Goal: Check status: Check status

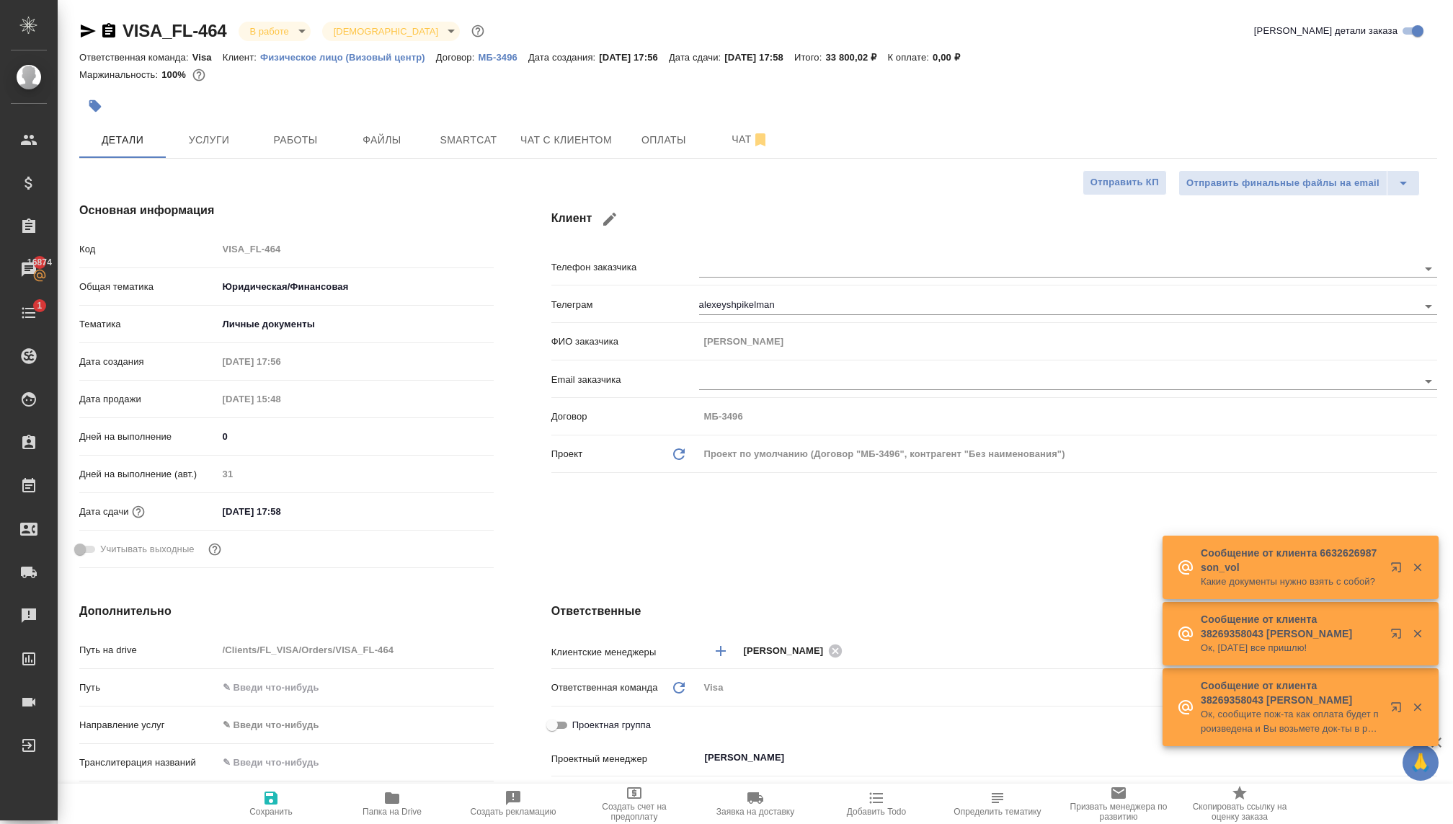
select select "RU"
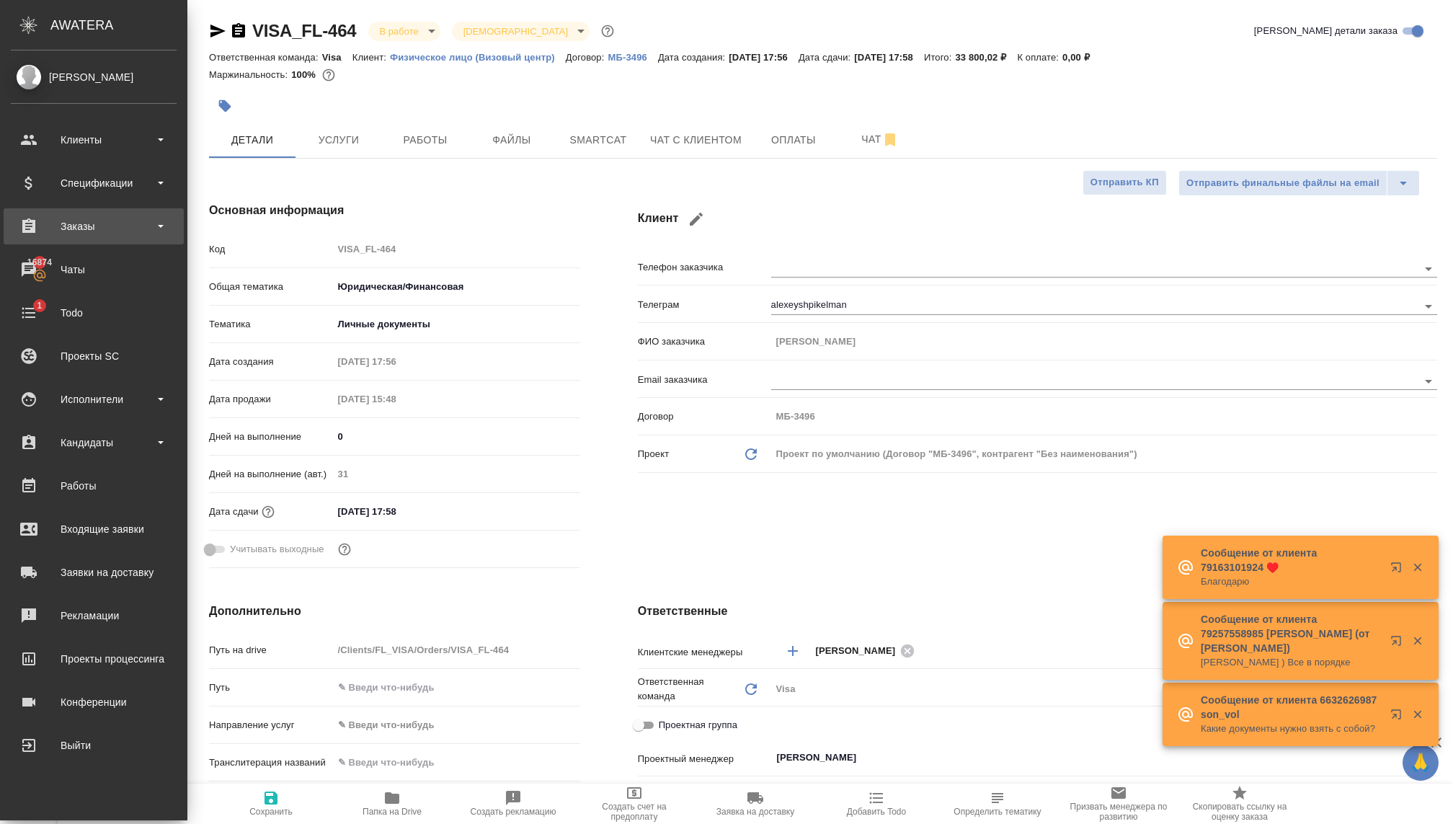
click at [99, 236] on div "Заказы" at bounding box center [94, 226] width 166 height 22
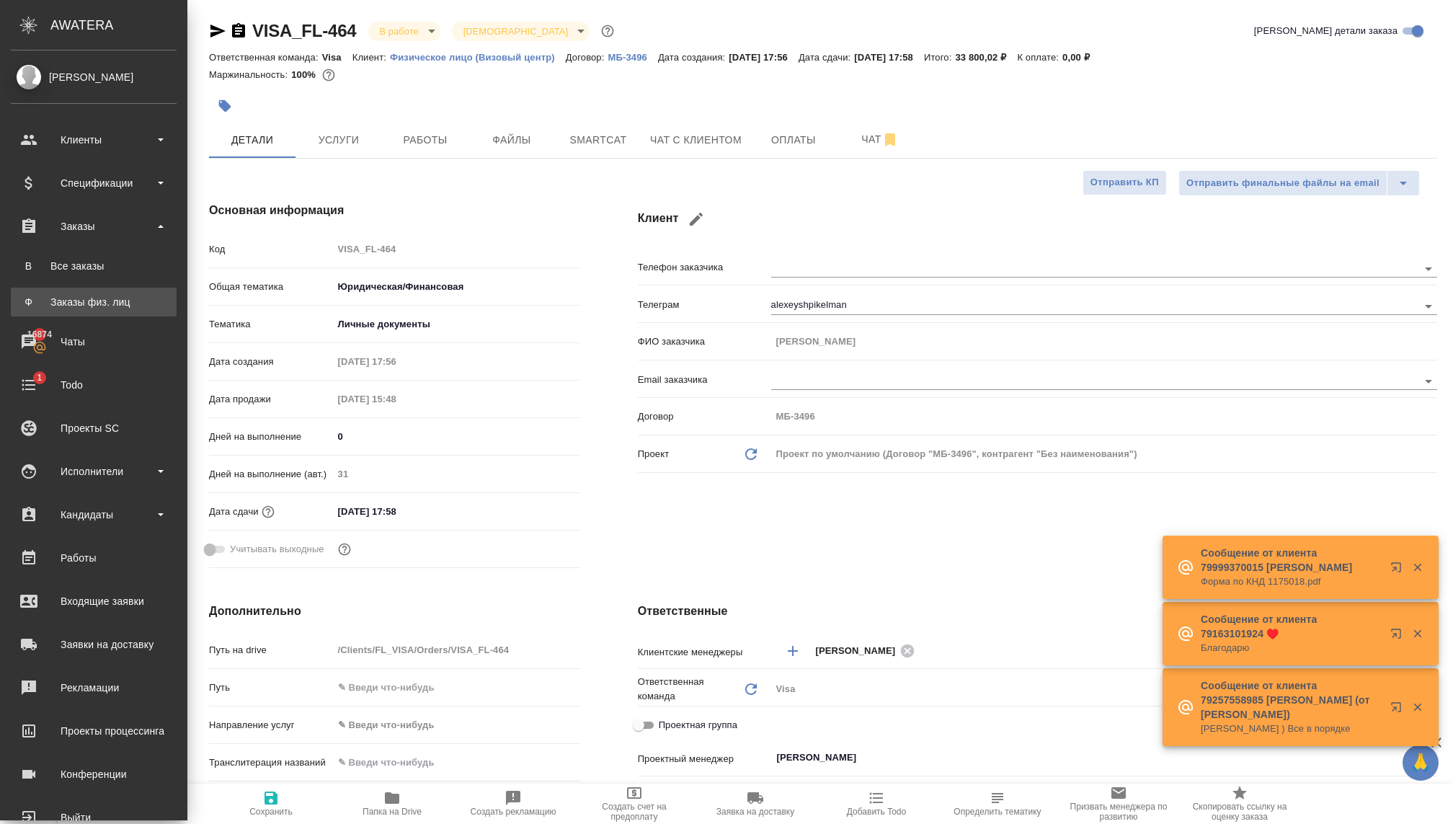
click at [94, 306] on div "Заказы физ. лиц" at bounding box center [93, 302] width 151 height 14
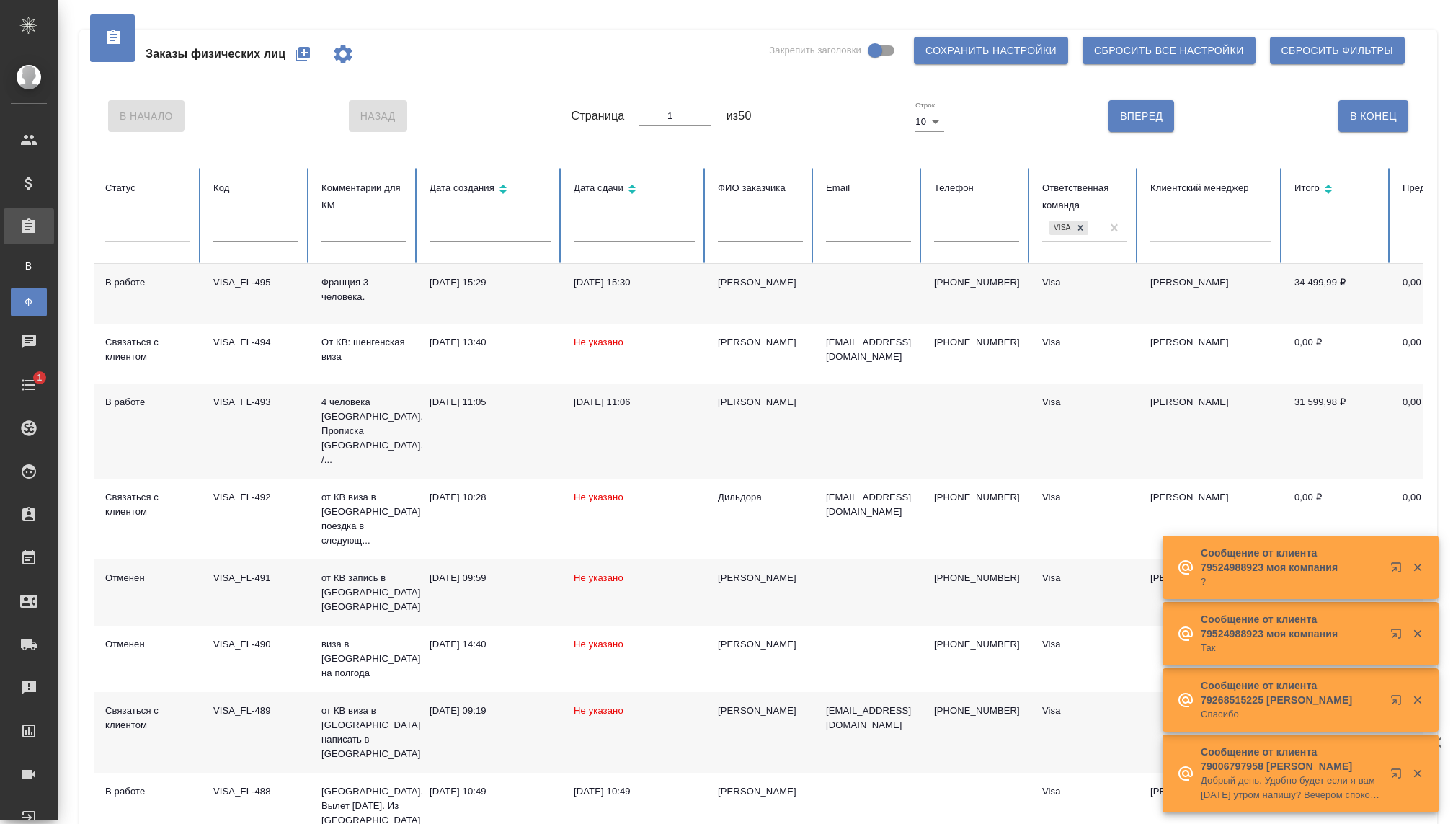
click at [442, 305] on td "[DATE] 15:29" at bounding box center [490, 294] width 144 height 60
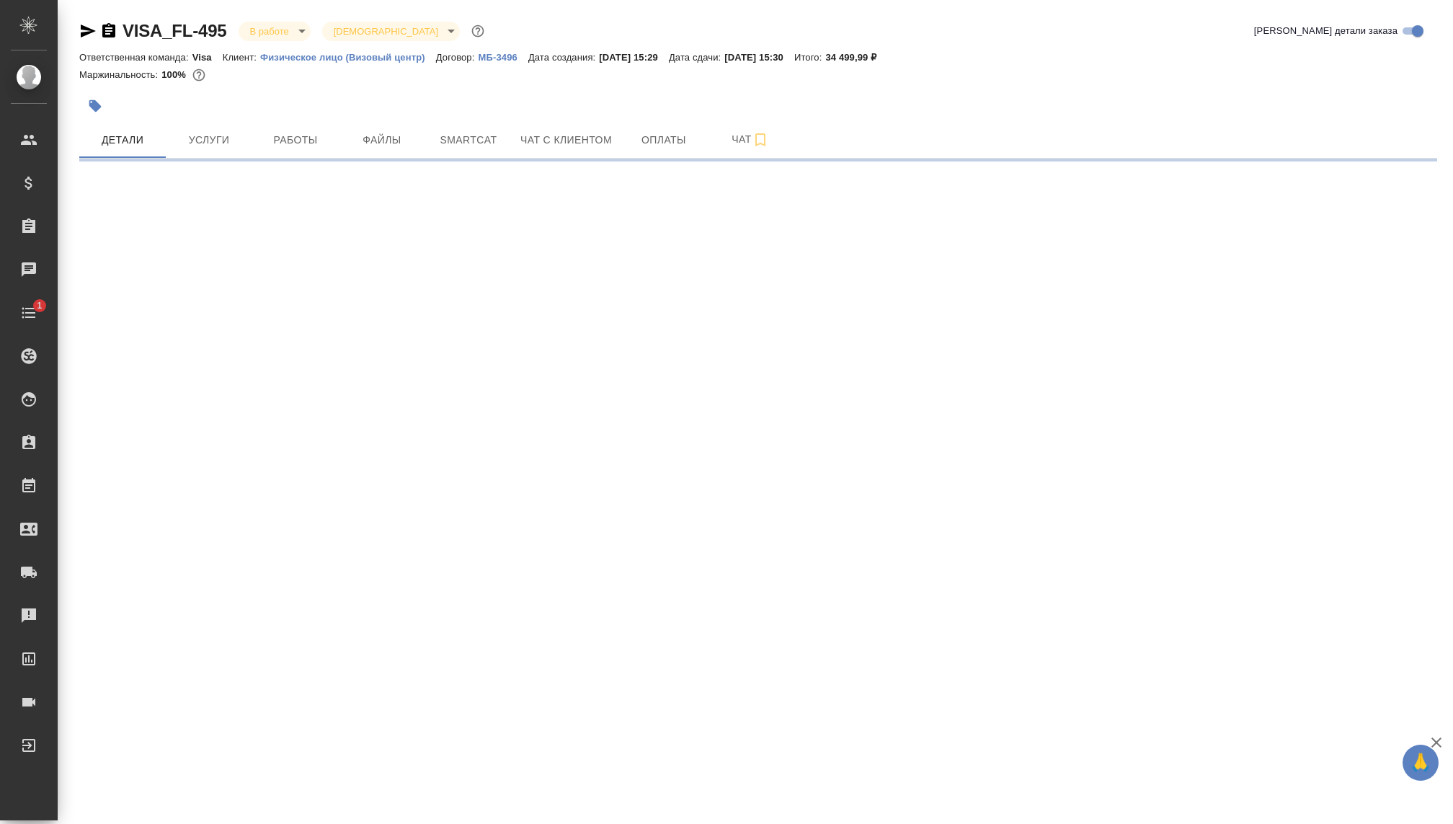
select select "RU"
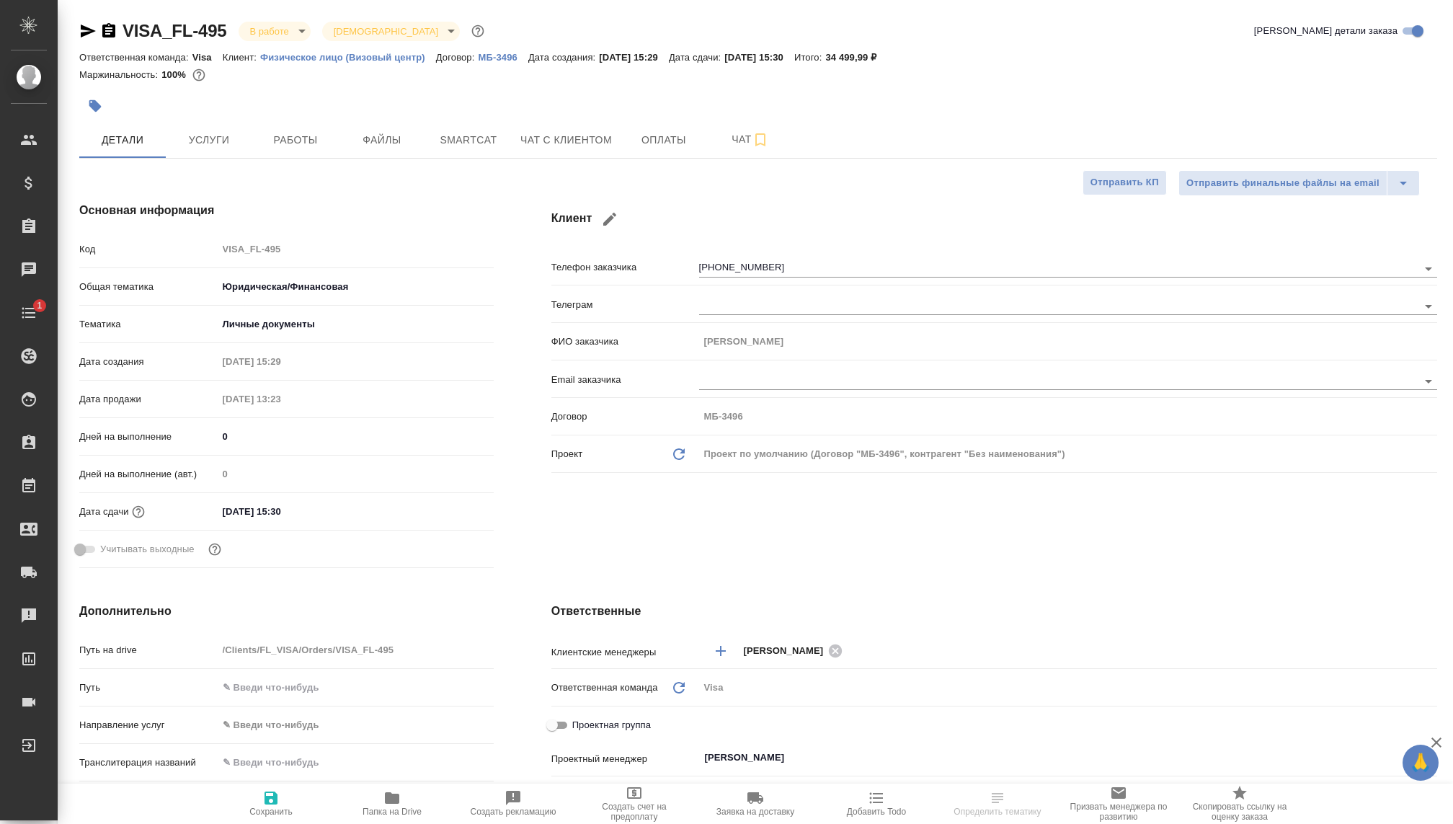
type textarea "x"
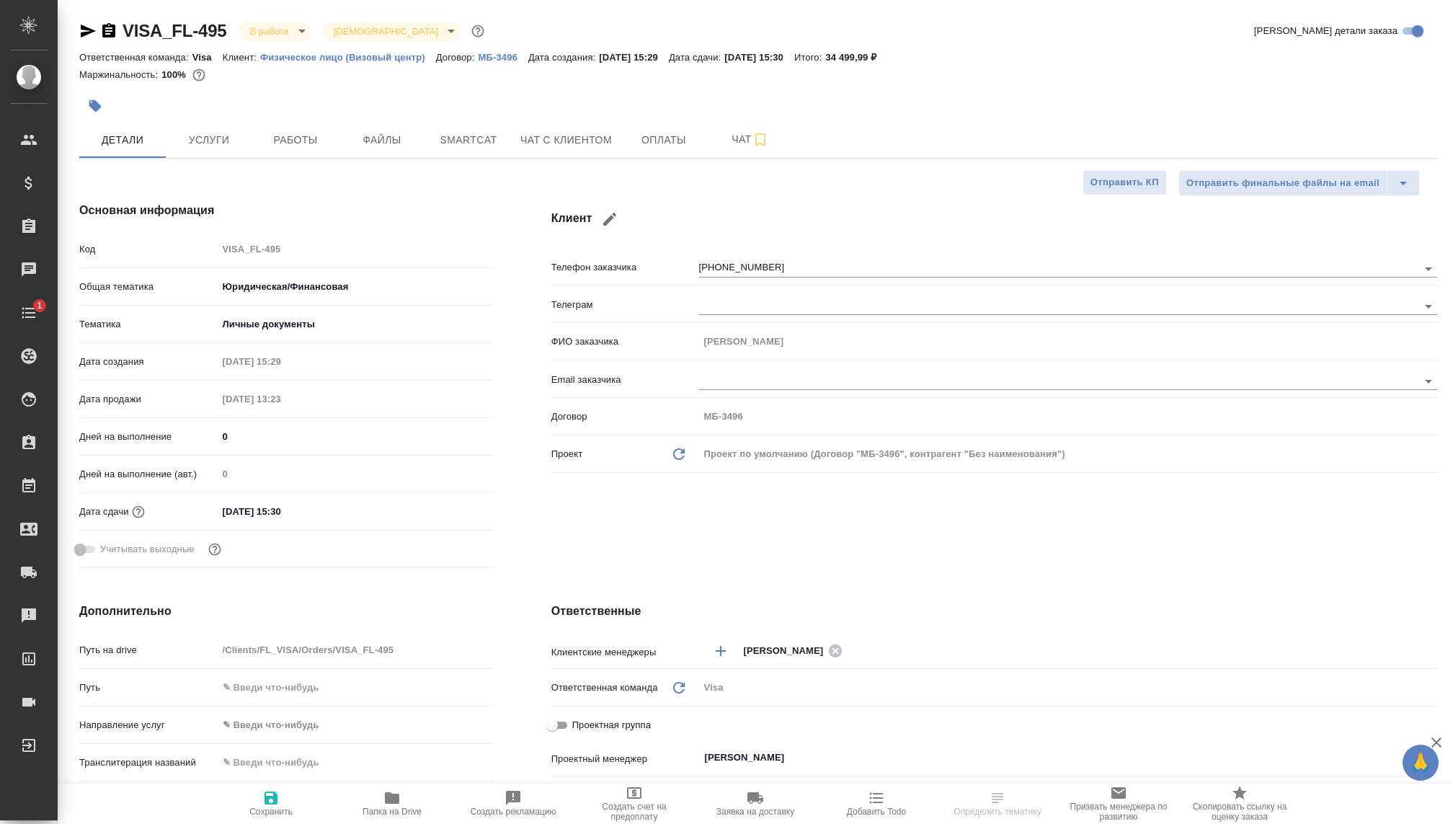
type textarea "x"
click at [651, 146] on span "Оплаты" at bounding box center [663, 140] width 69 height 18
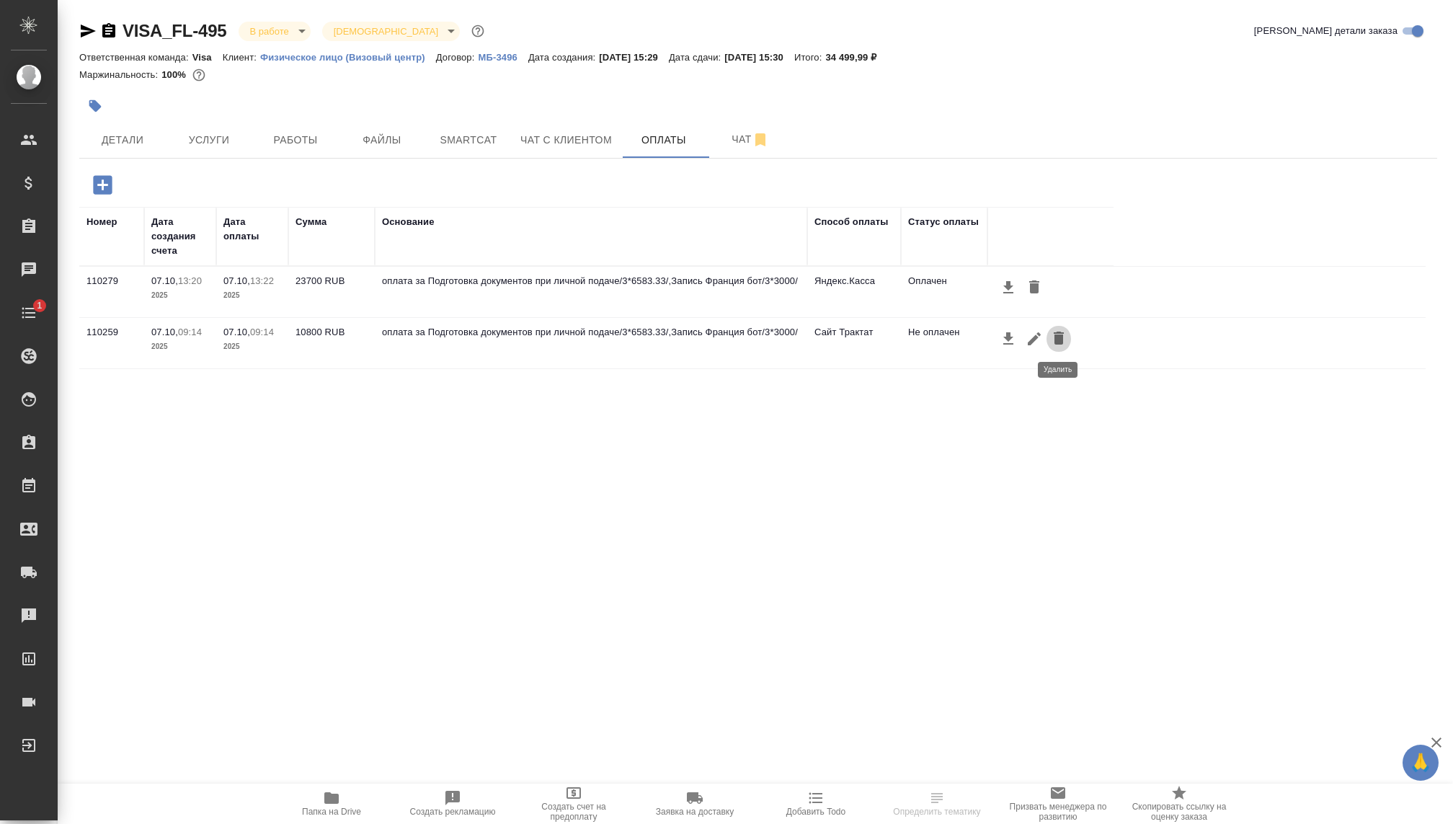
click at [1052, 334] on icon "button" at bounding box center [1058, 337] width 17 height 17
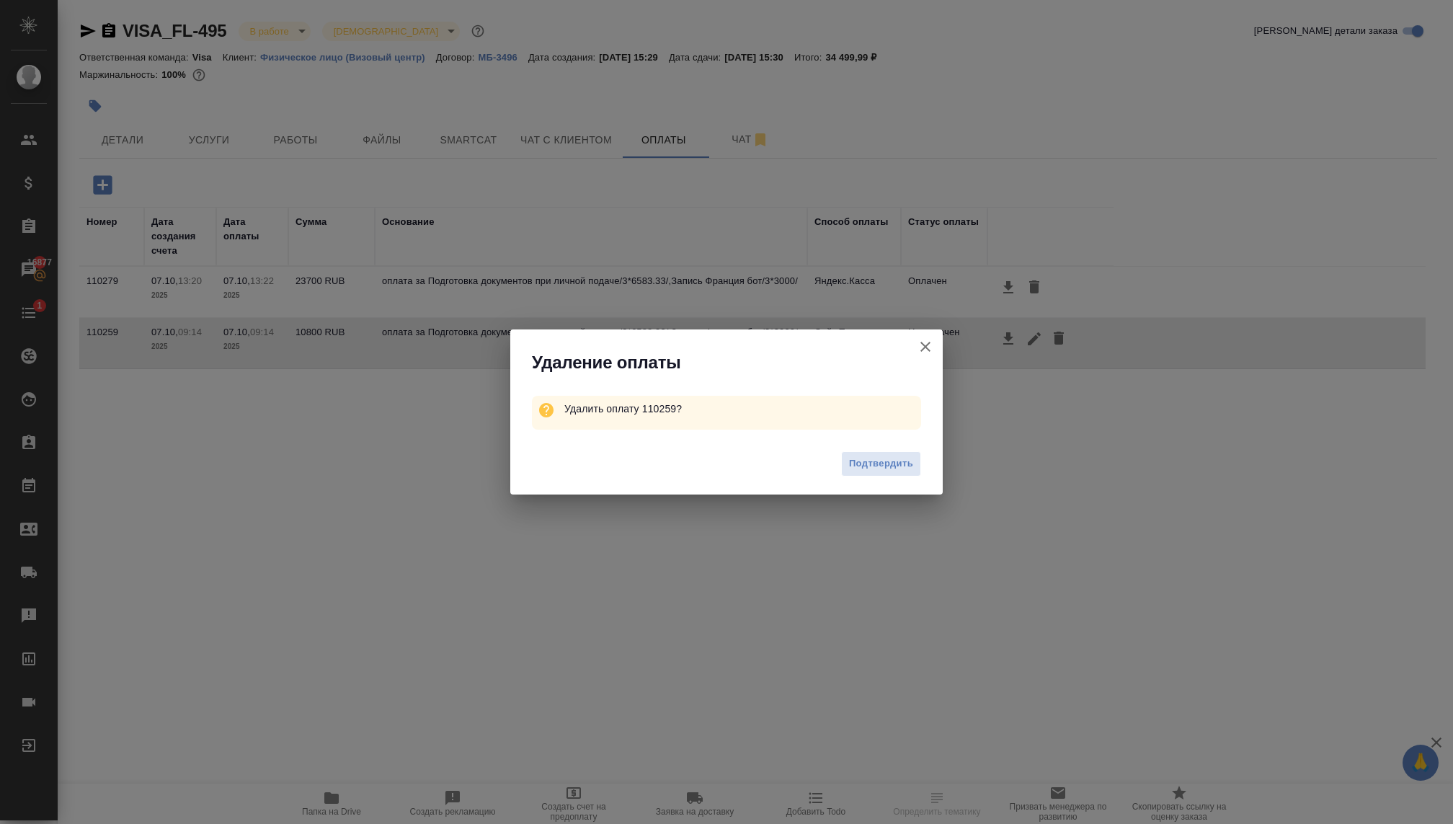
click at [877, 450] on div "Подтвердить" at bounding box center [726, 466] width 432 height 58
click at [877, 458] on span "Подтвердить" at bounding box center [881, 463] width 64 height 17
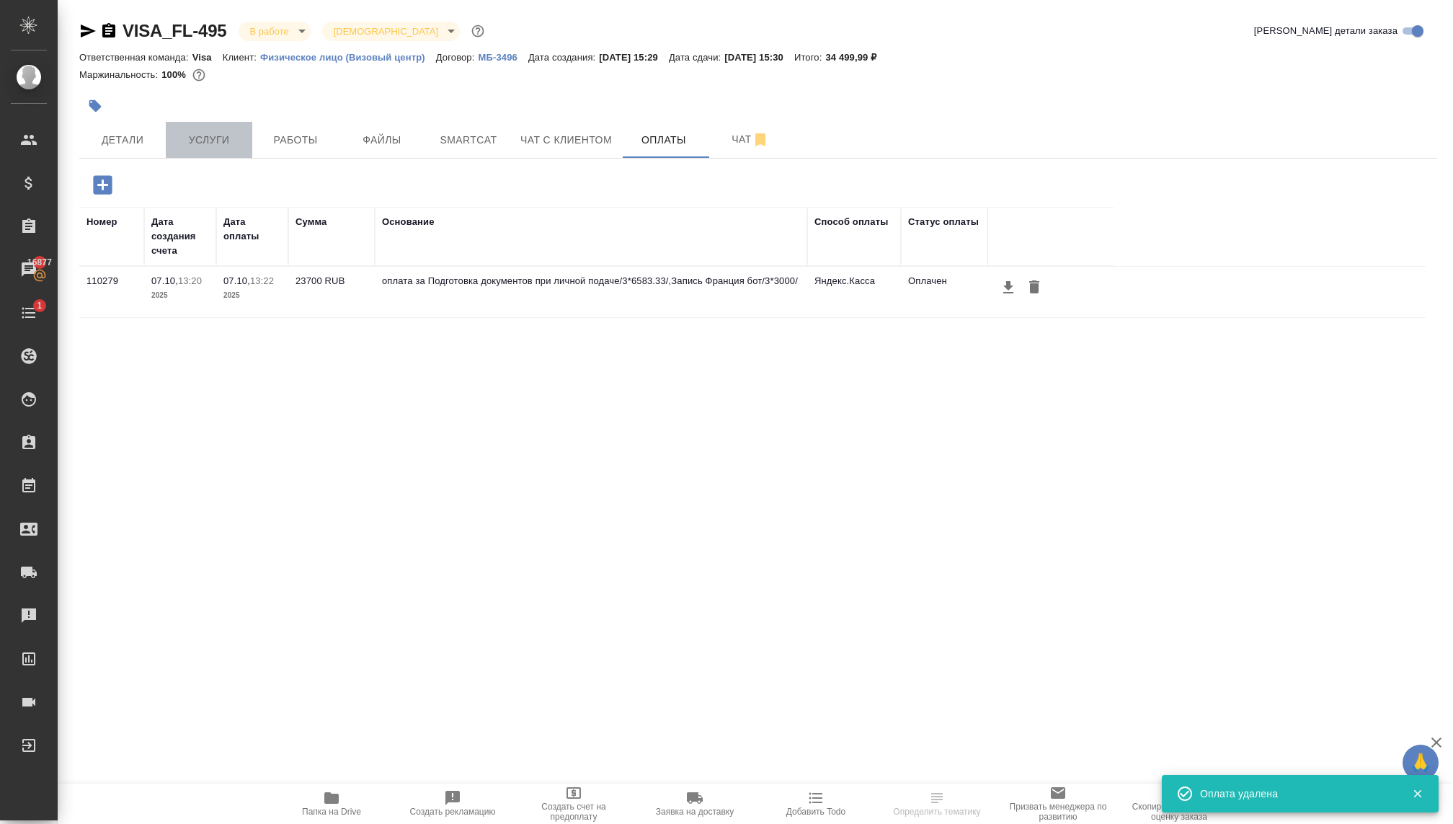
click at [213, 135] on span "Услуги" at bounding box center [208, 140] width 69 height 18
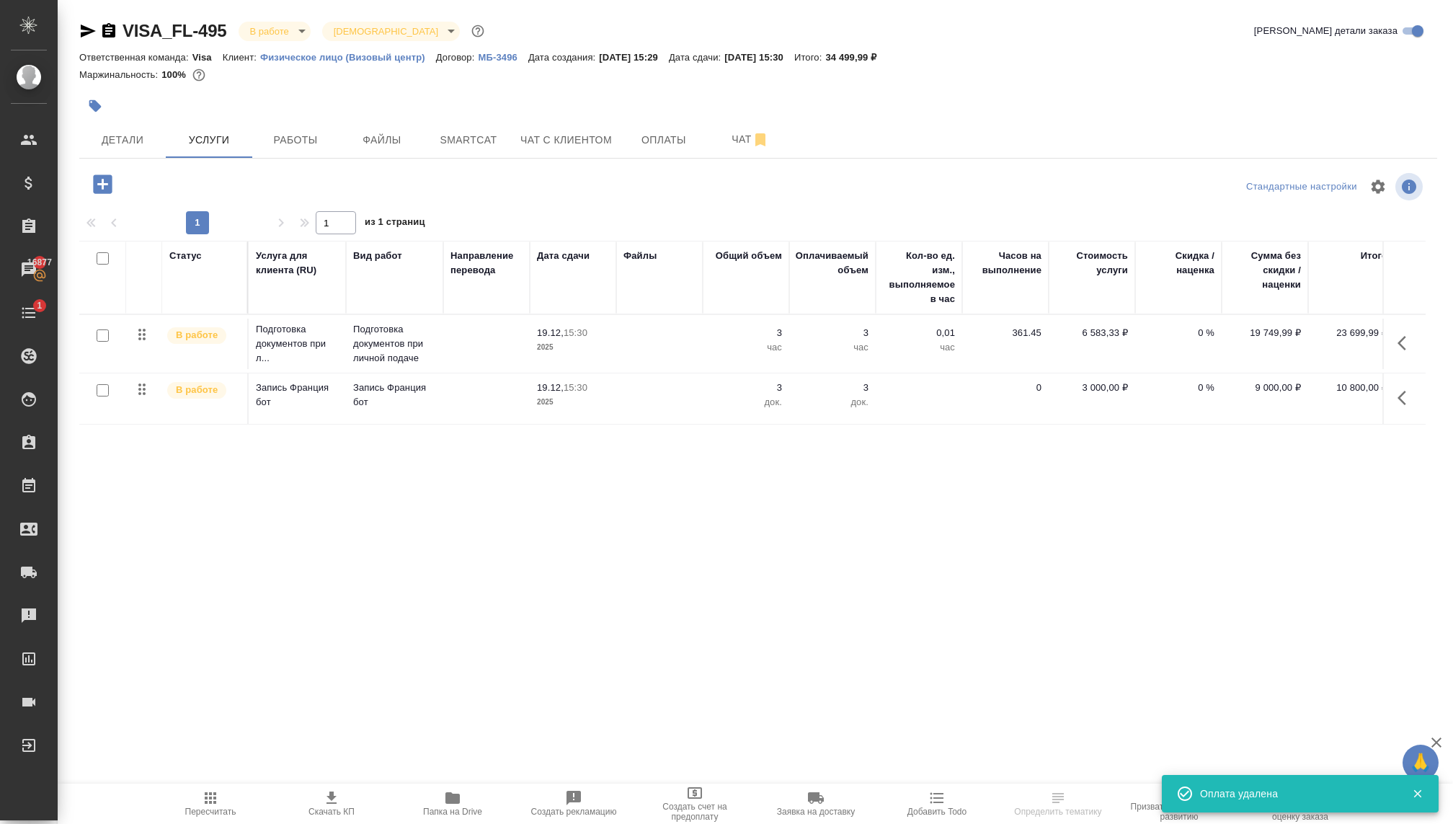
click at [97, 387] on input "checkbox" at bounding box center [103, 390] width 12 height 12
checkbox input "true"
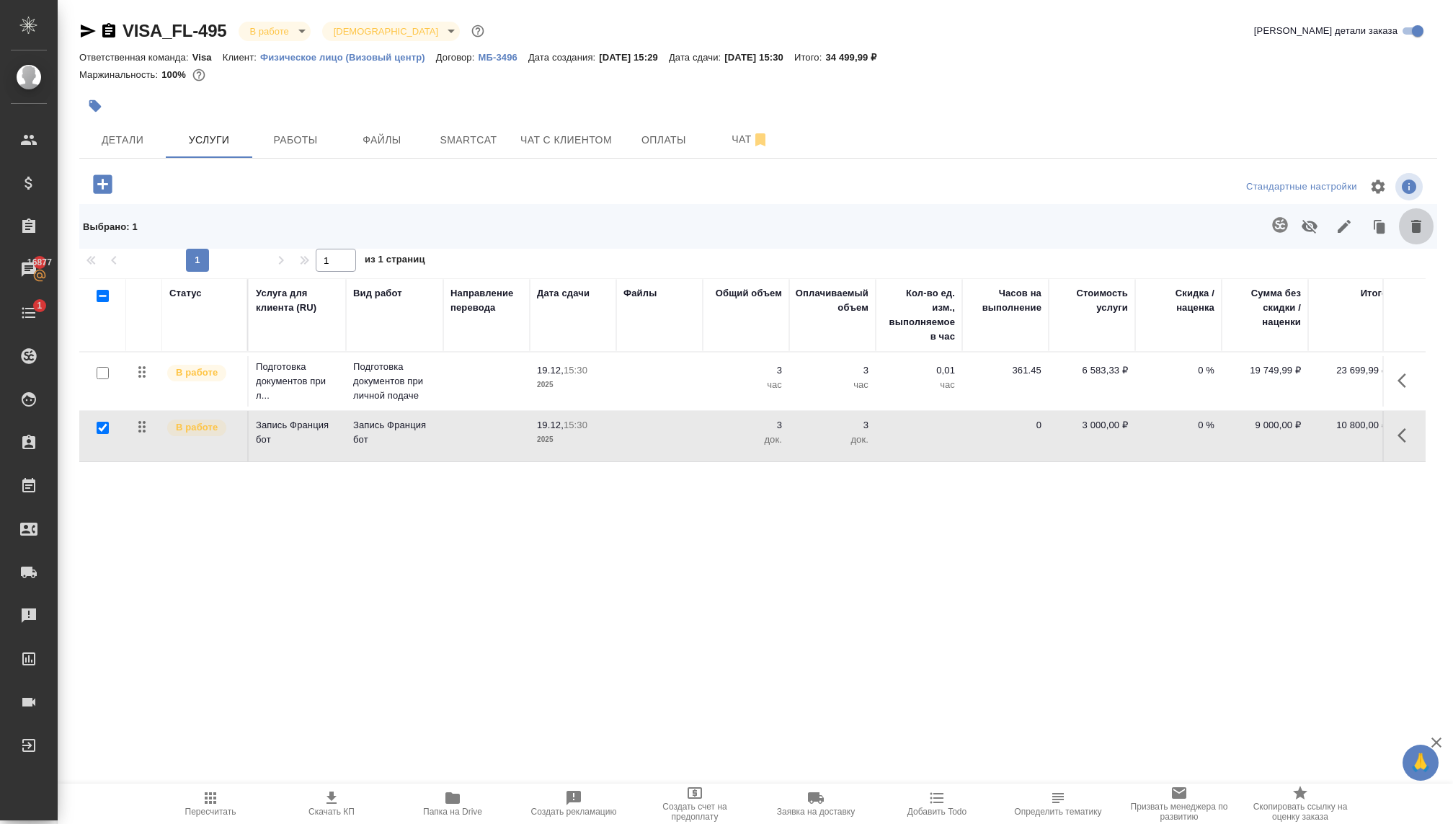
click at [1415, 225] on icon "button" at bounding box center [1416, 226] width 10 height 13
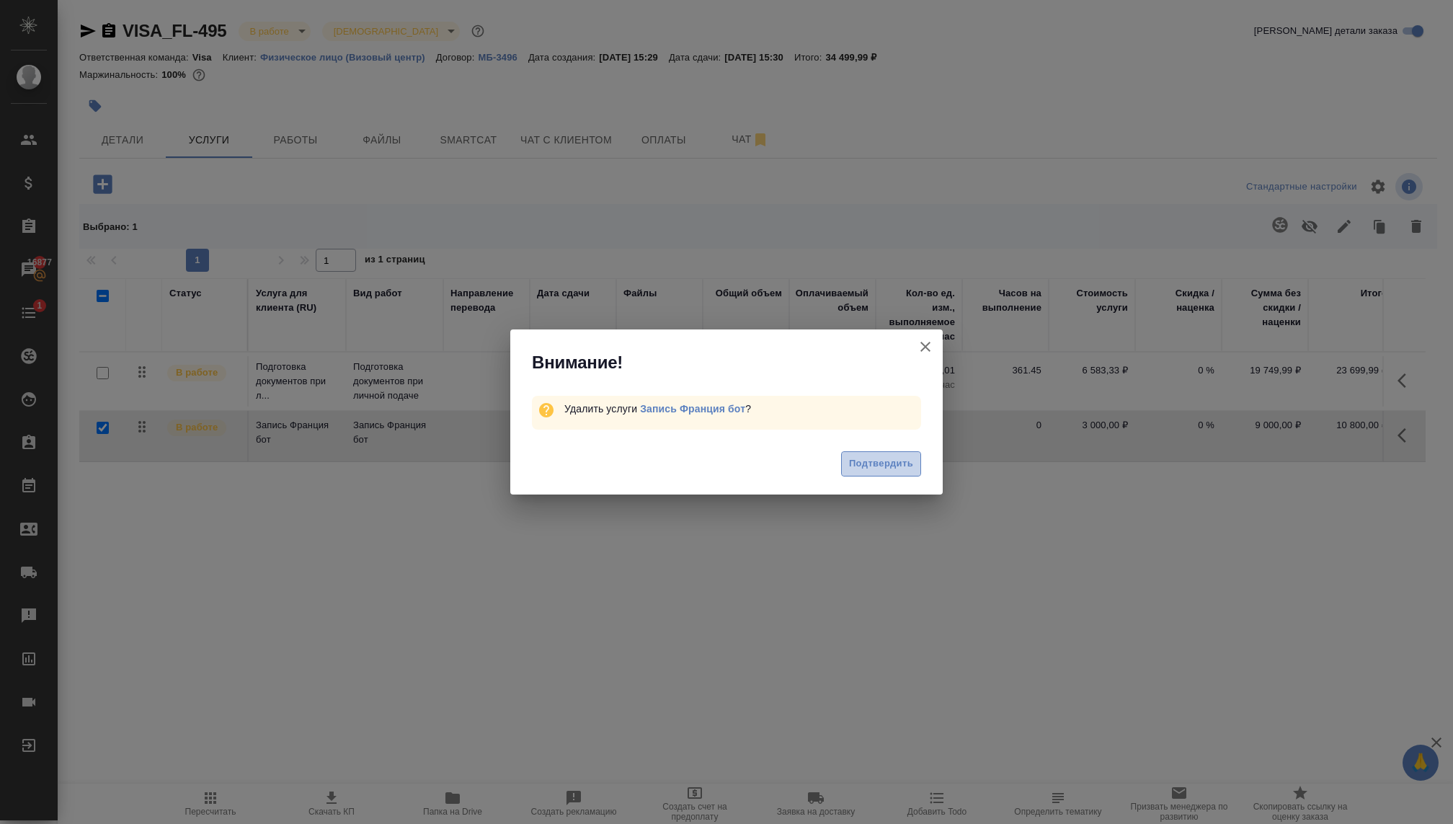
click at [886, 454] on button "Подтвердить" at bounding box center [881, 463] width 80 height 25
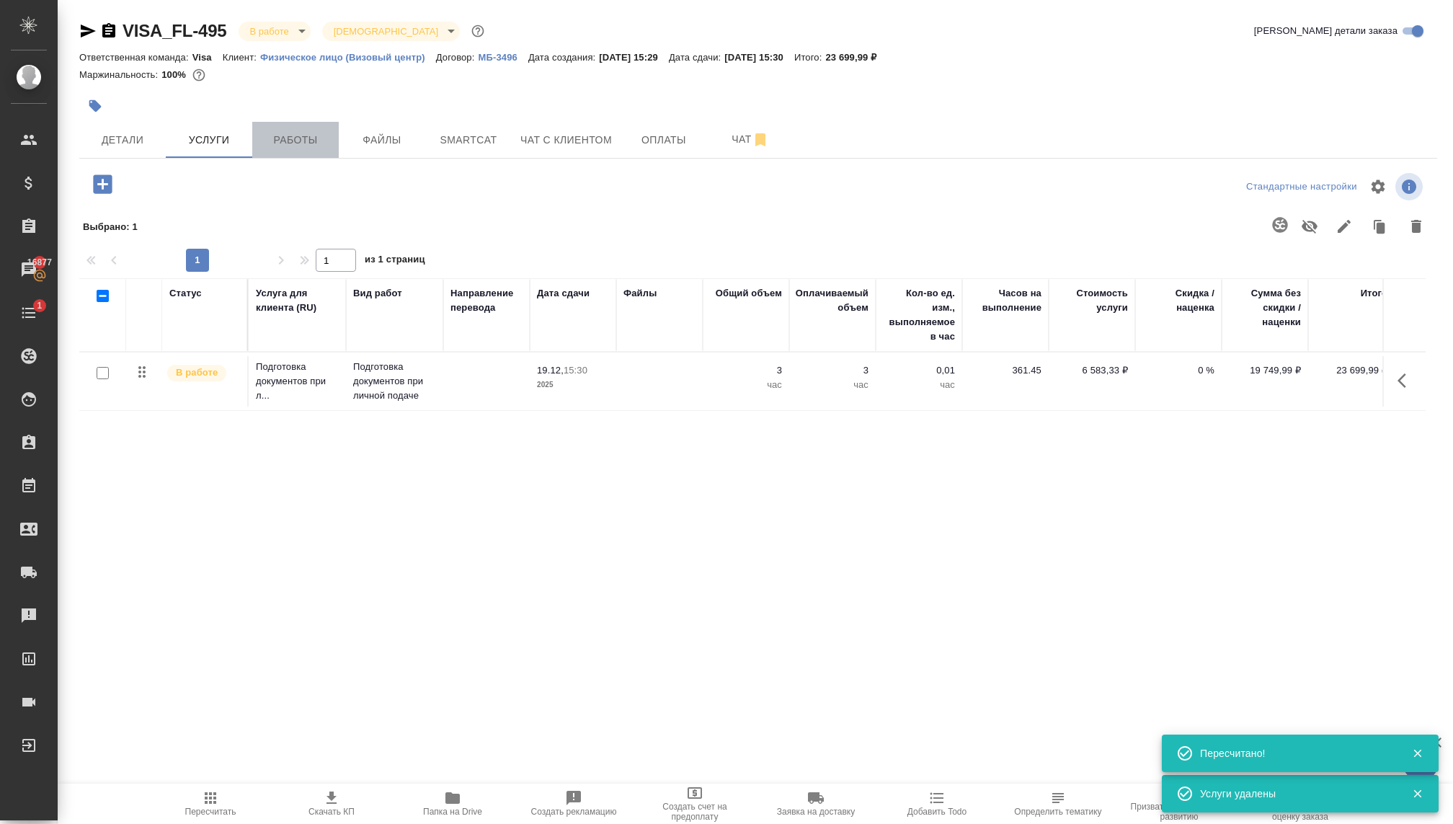
click at [296, 138] on span "Работы" at bounding box center [295, 140] width 69 height 18
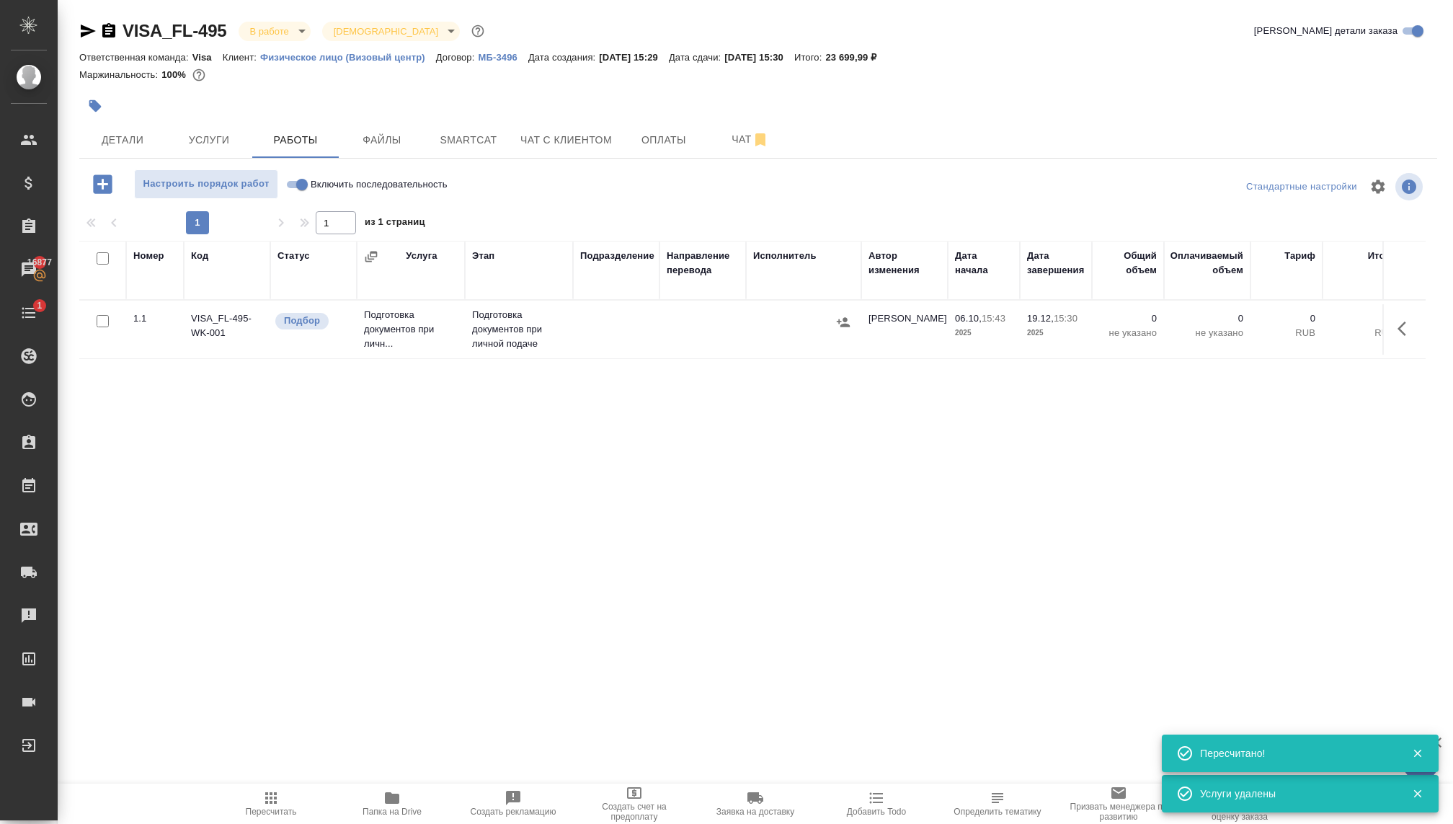
click at [206, 142] on span "Услуги" at bounding box center [208, 140] width 69 height 18
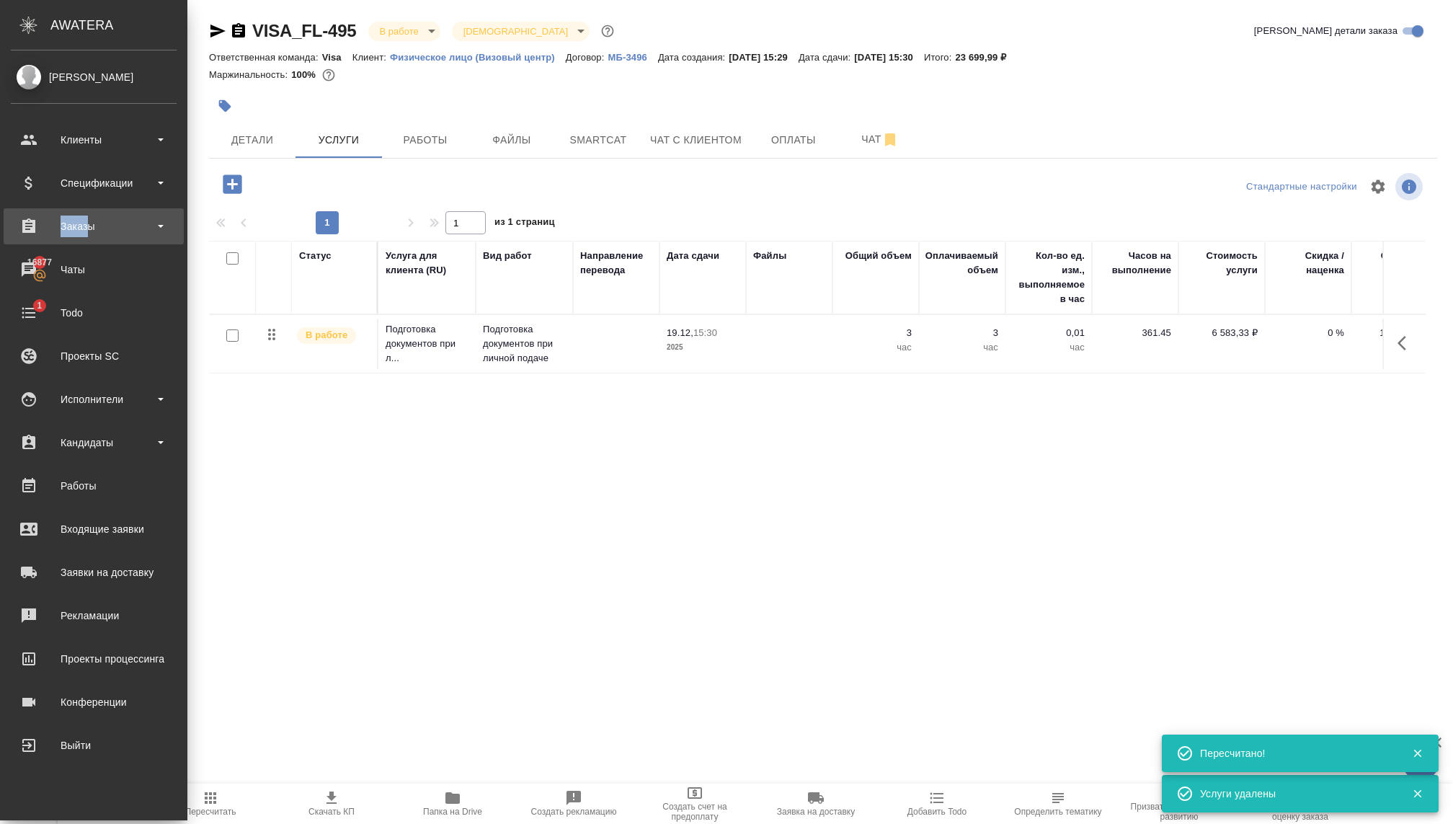
click at [89, 215] on div "Заказы" at bounding box center [94, 226] width 166 height 22
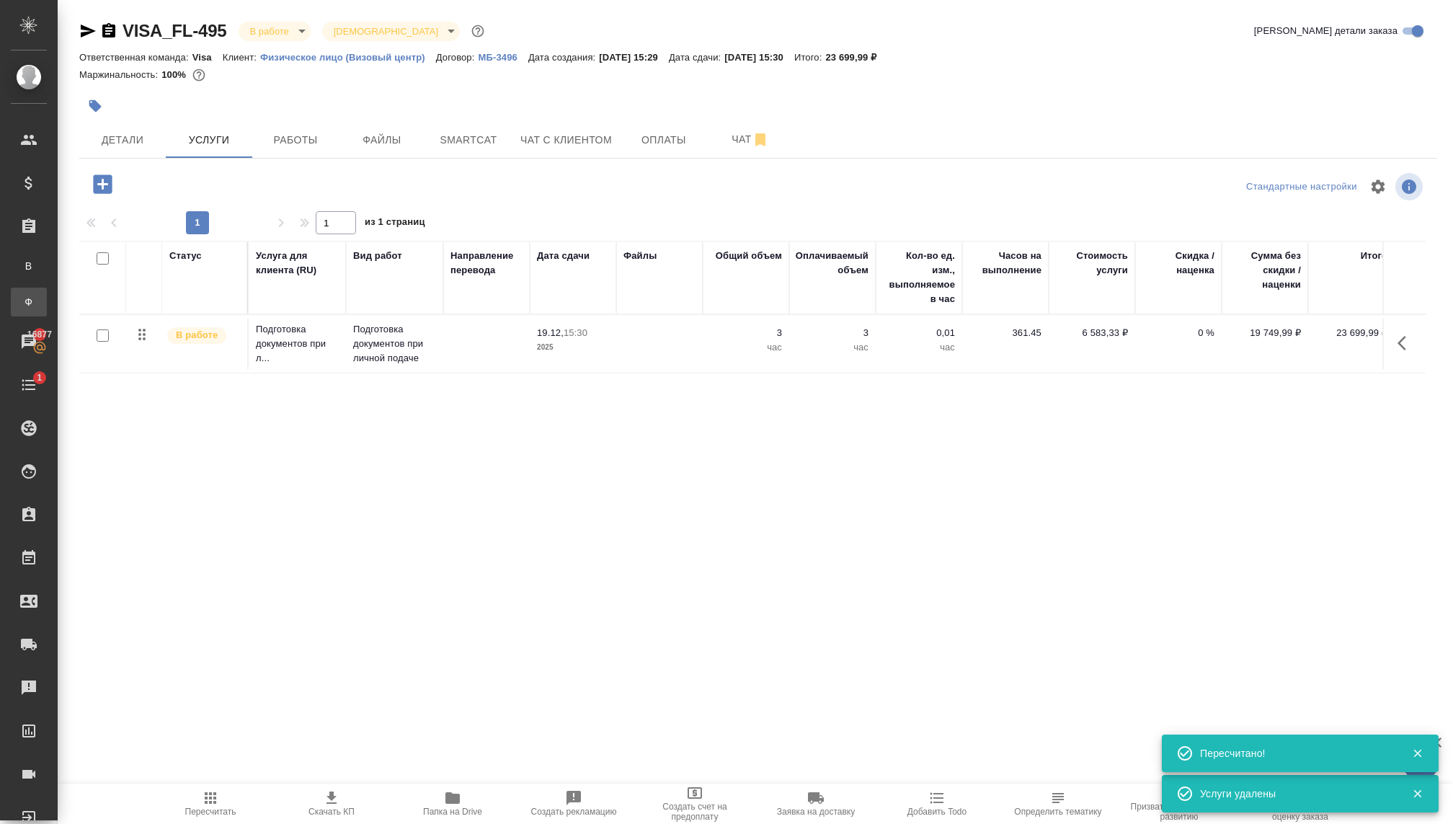
click at [22, 295] on div "Заказы физ. лиц" at bounding box center [11, 302] width 22 height 14
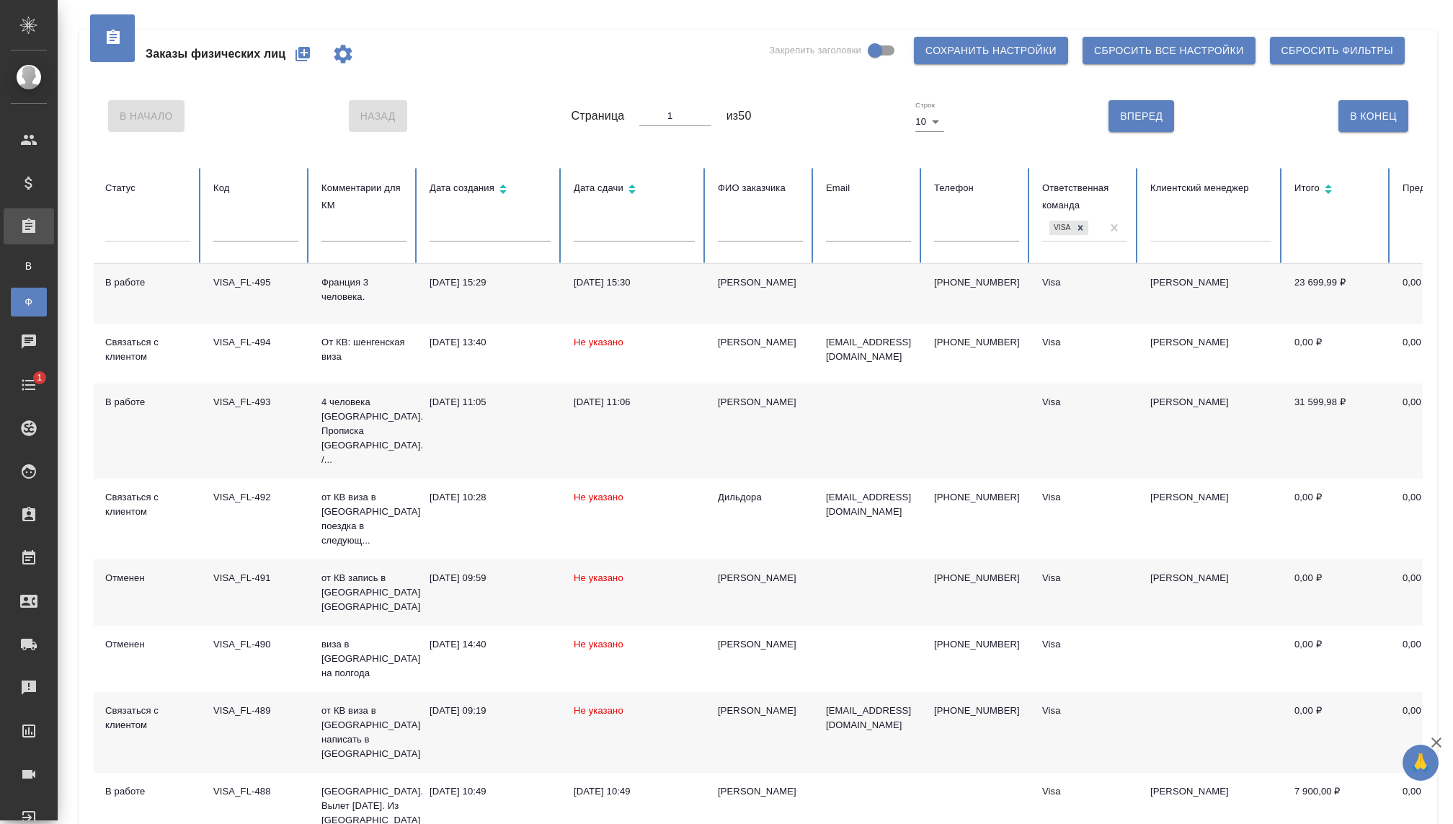
scroll to position [140, 0]
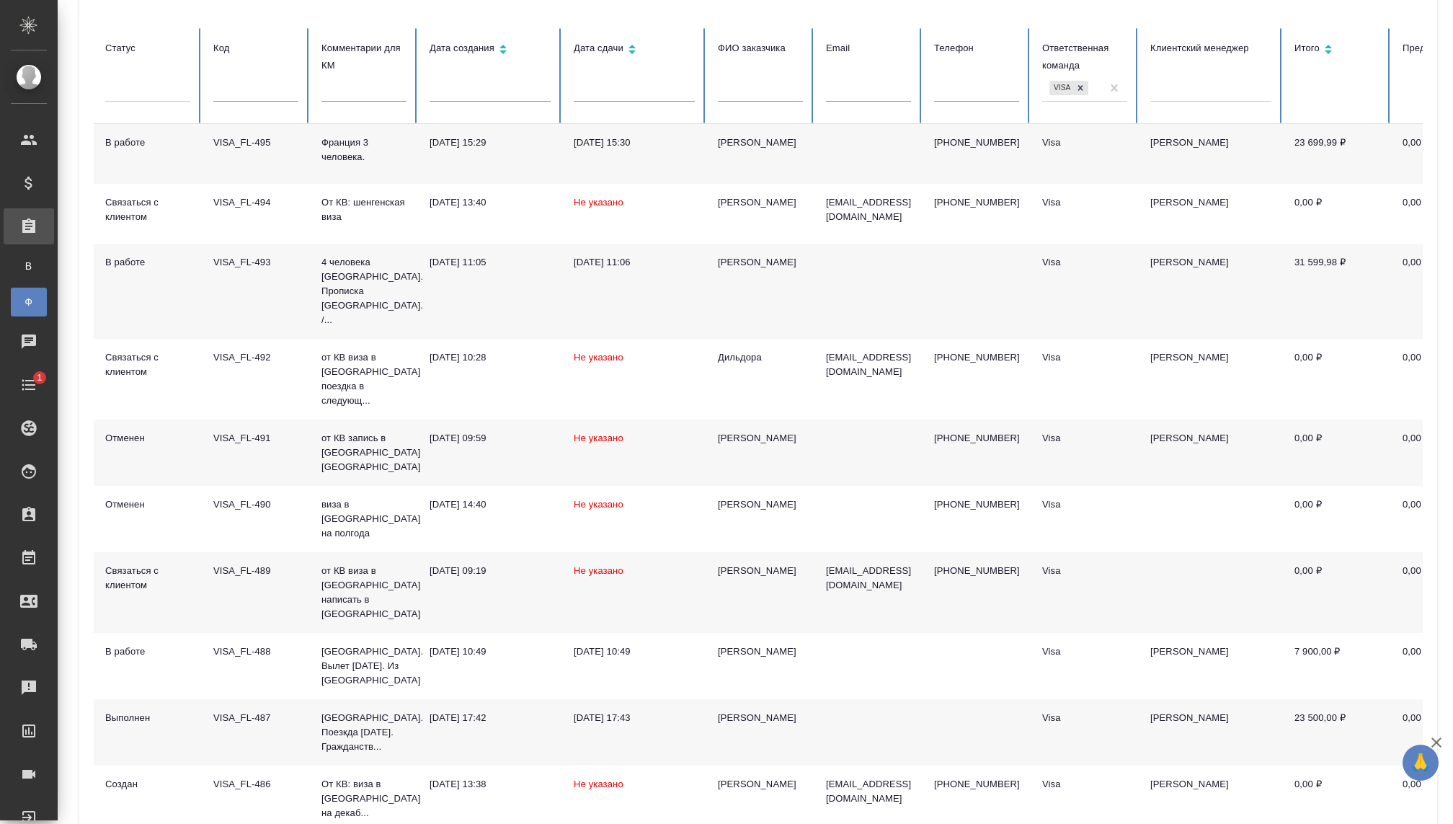
click at [707, 140] on td "[PERSON_NAME]" at bounding box center [760, 154] width 108 height 60
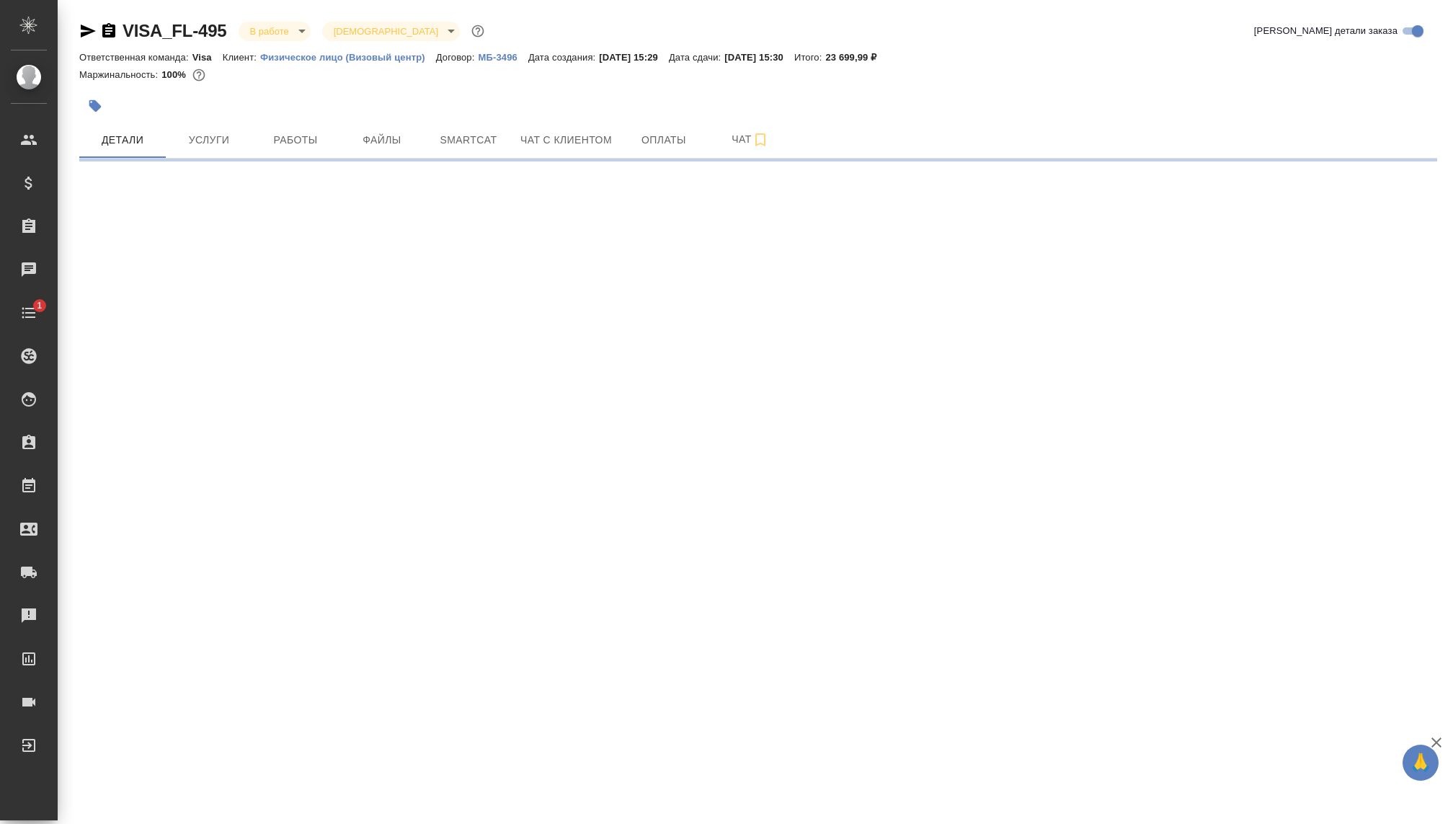
select select "RU"
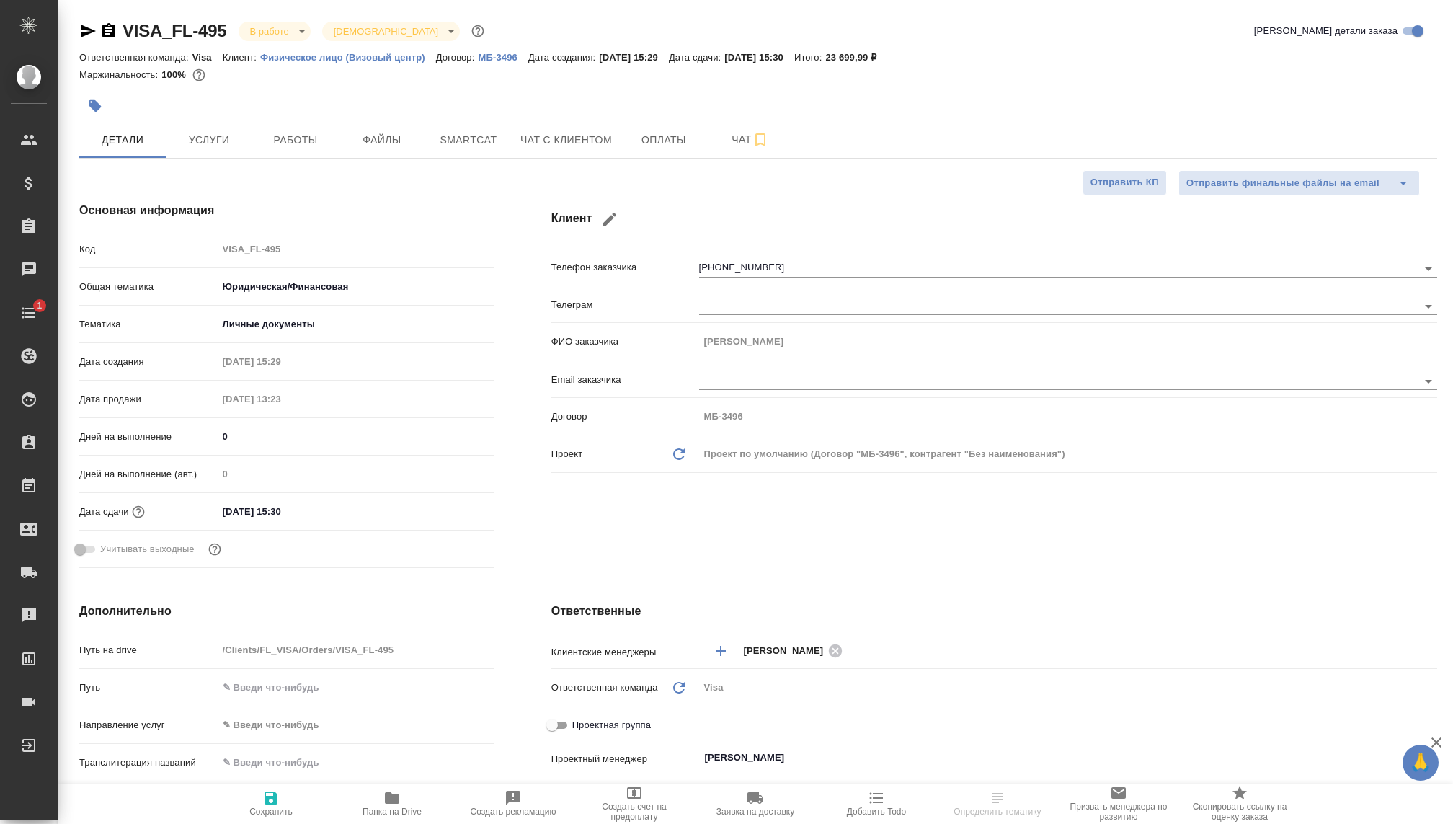
type textarea "x"
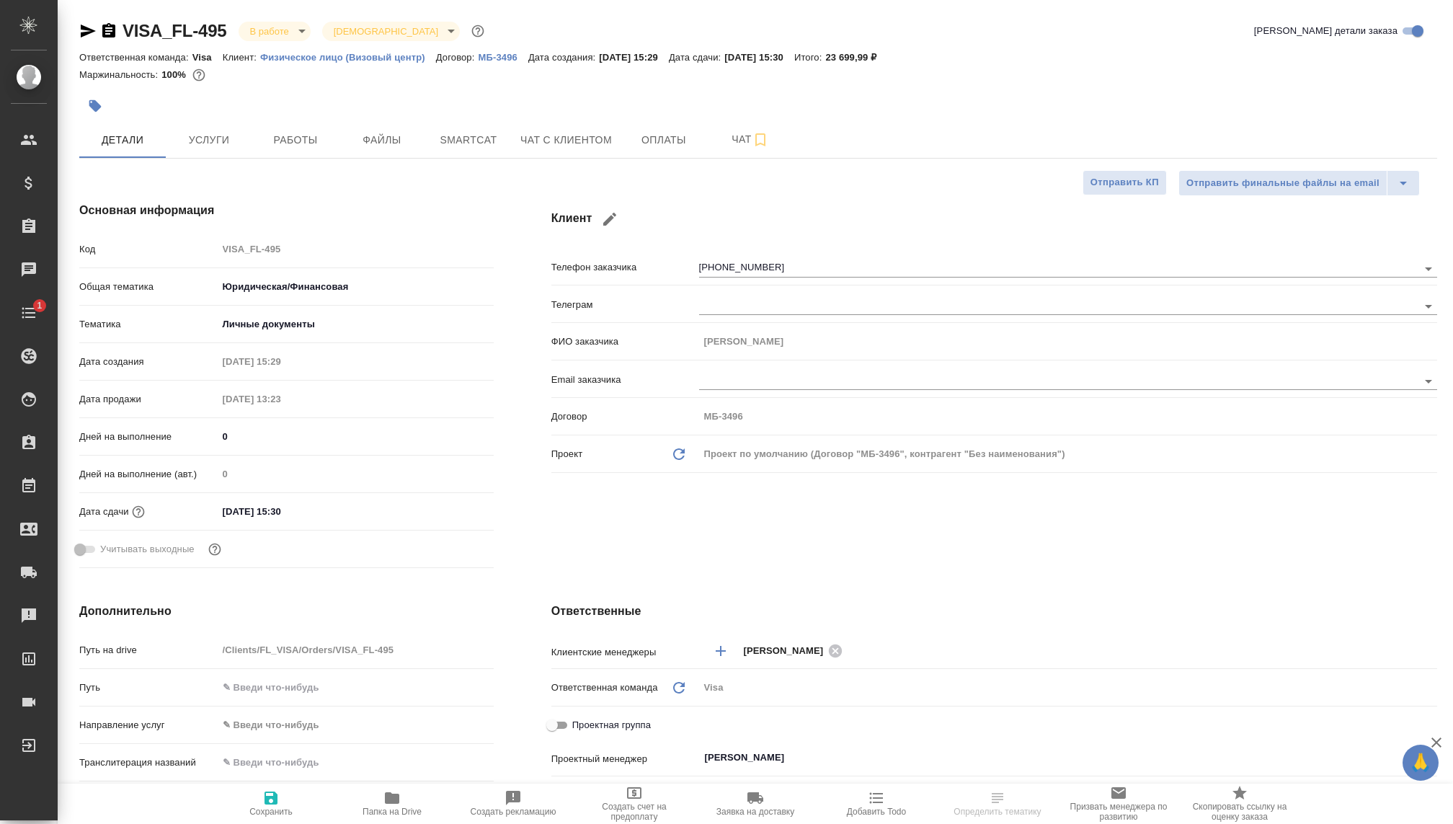
type textarea "x"
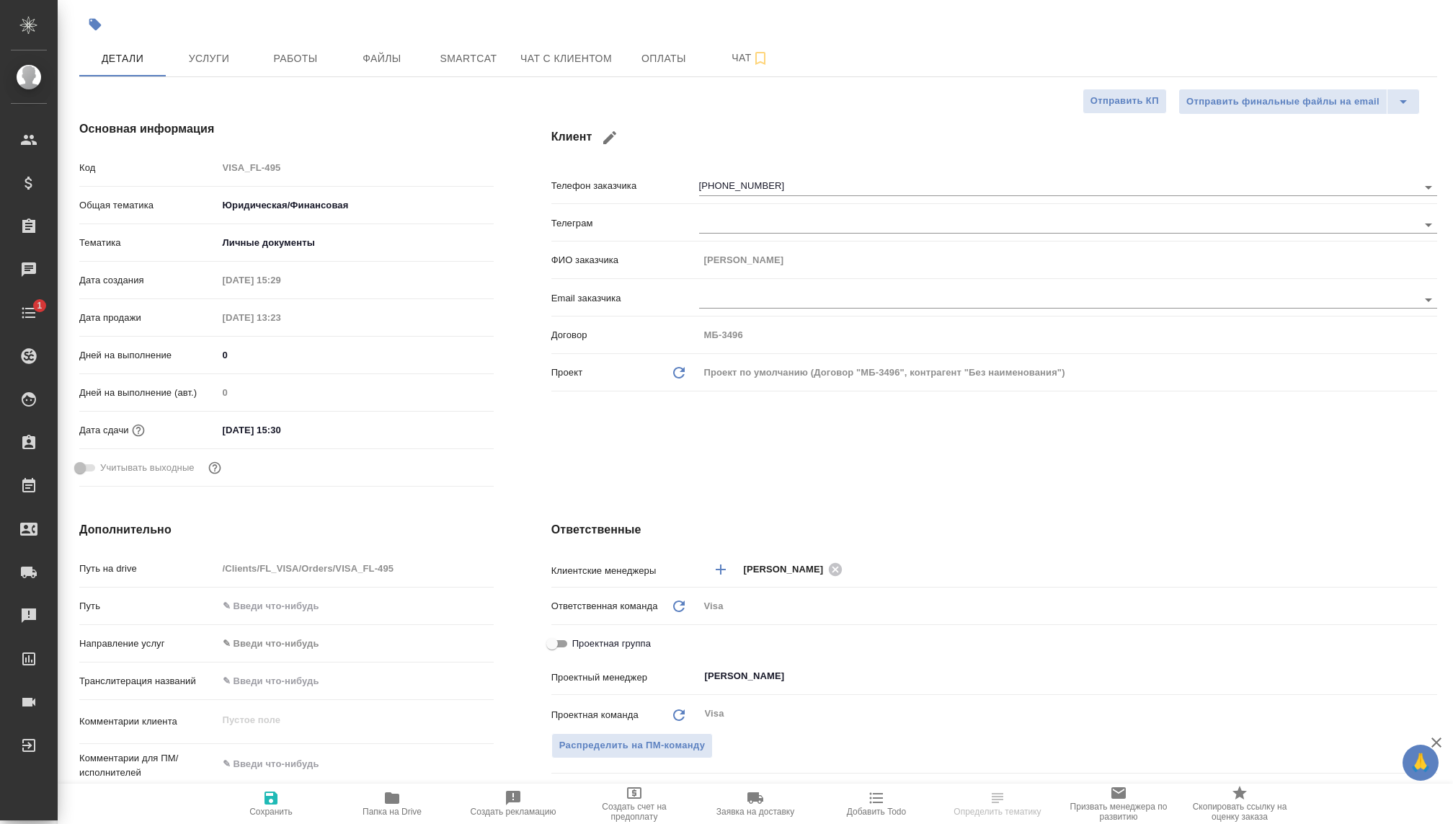
type textarea "x"
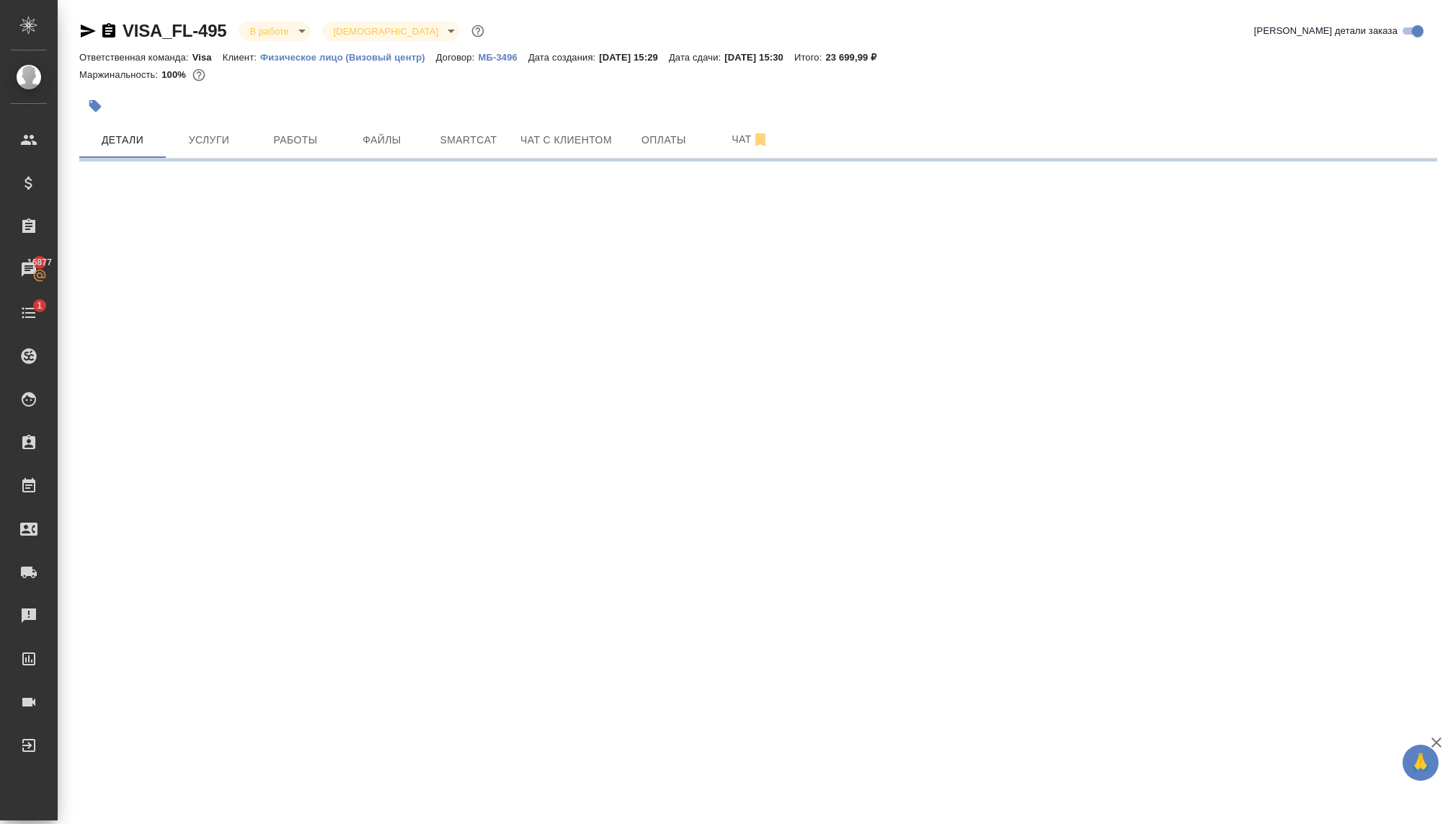
select select "RU"
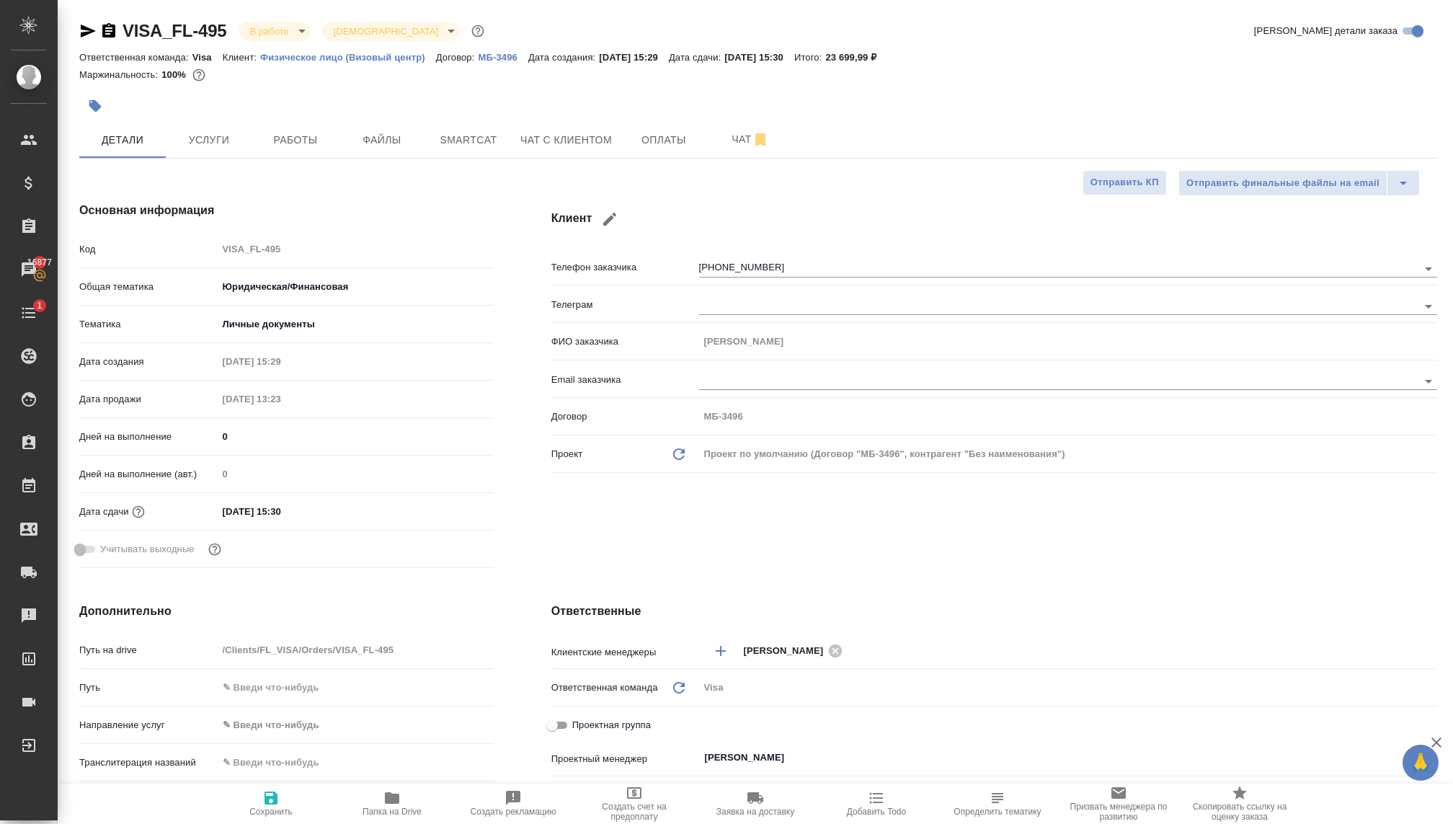
type textarea "x"
